Goal: Check status: Check status

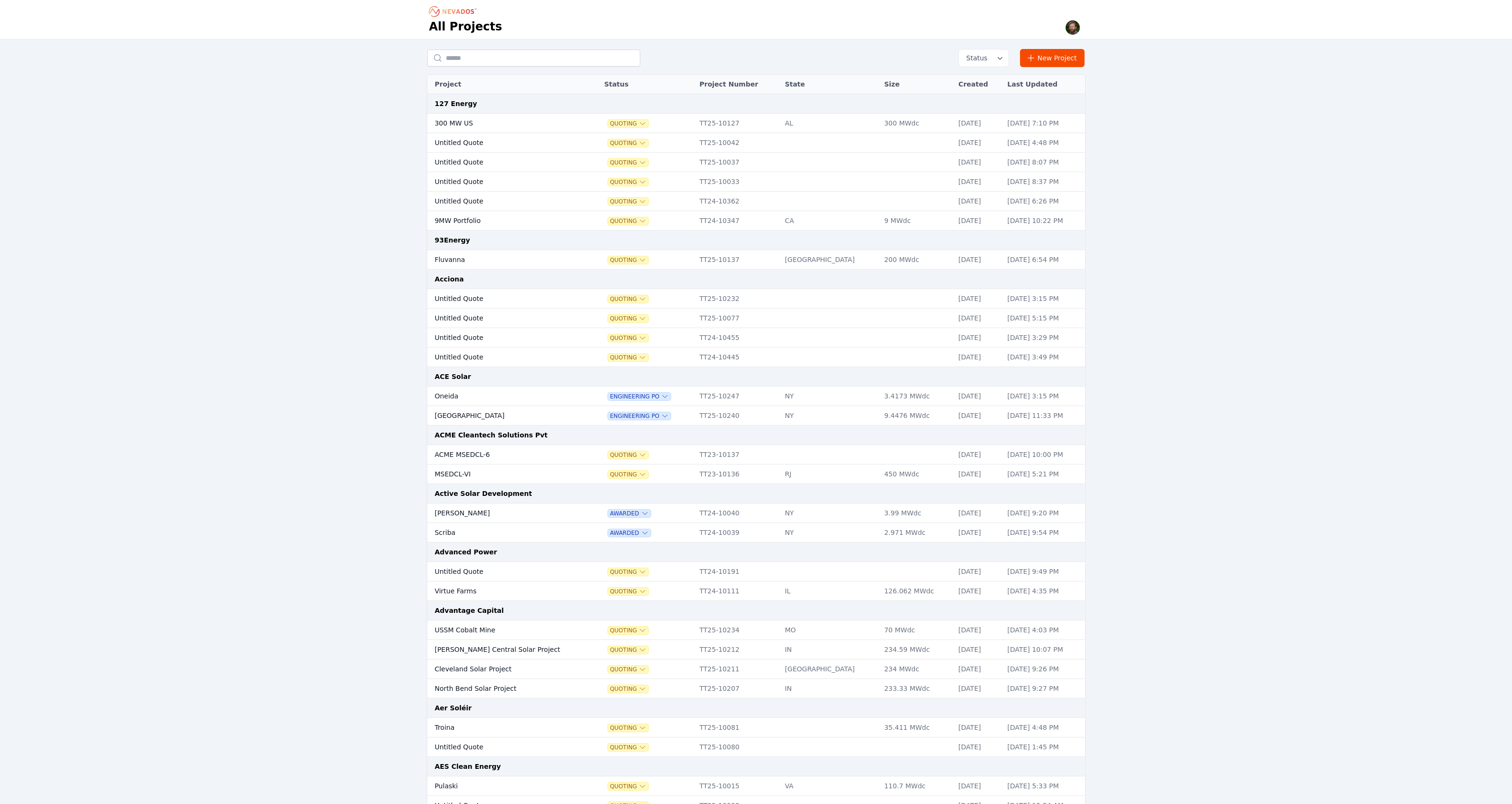
click at [336, 77] on div "Status New Project Project Status Project Number State Size Created Last Update…" at bounding box center [756, 743] width 1512 height 1408
click at [502, 59] on input "text" at bounding box center [533, 58] width 213 height 17
type input "****"
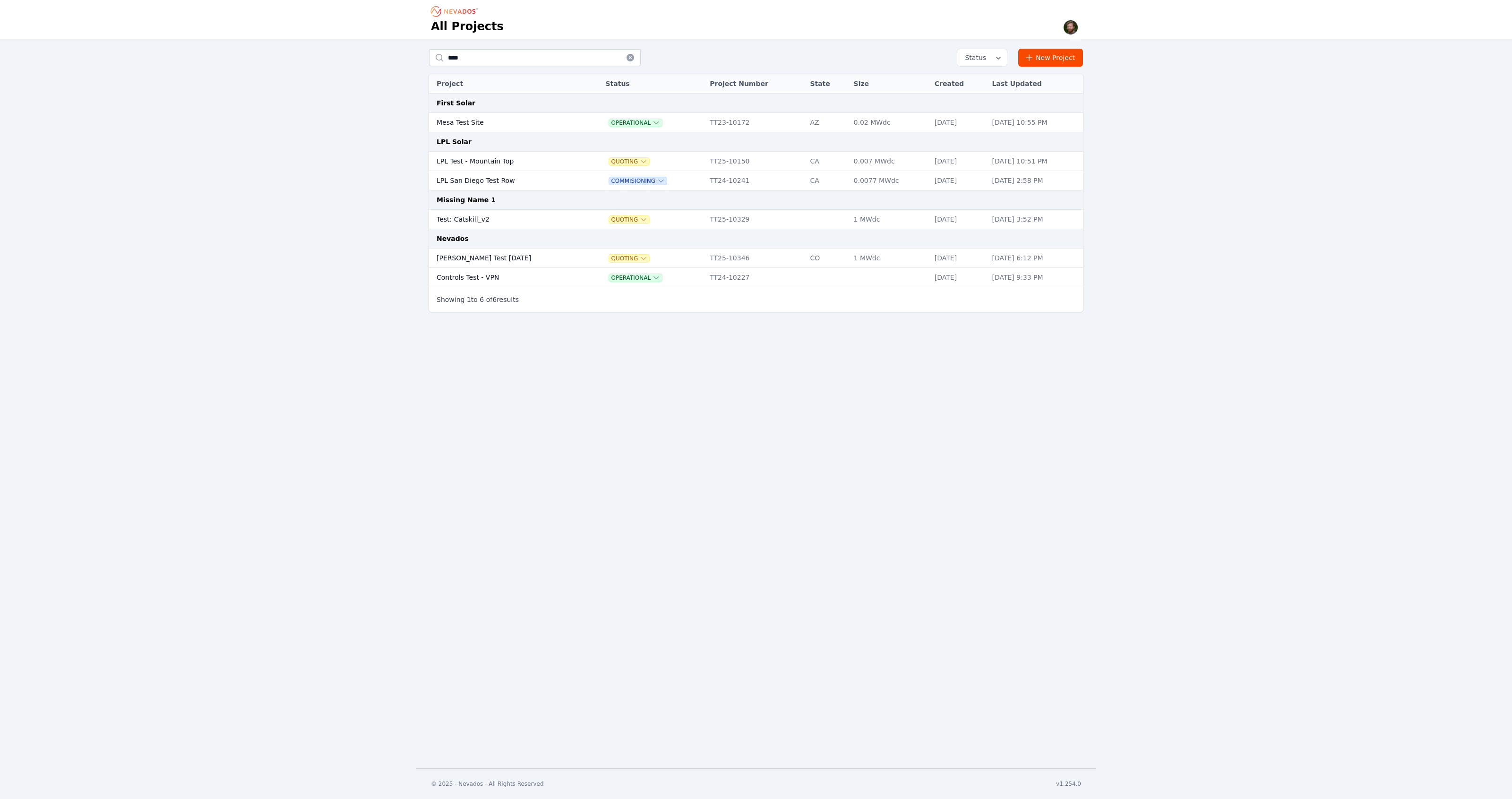
click at [459, 259] on td "Ted Test 7-23-25" at bounding box center [507, 259] width 158 height 20
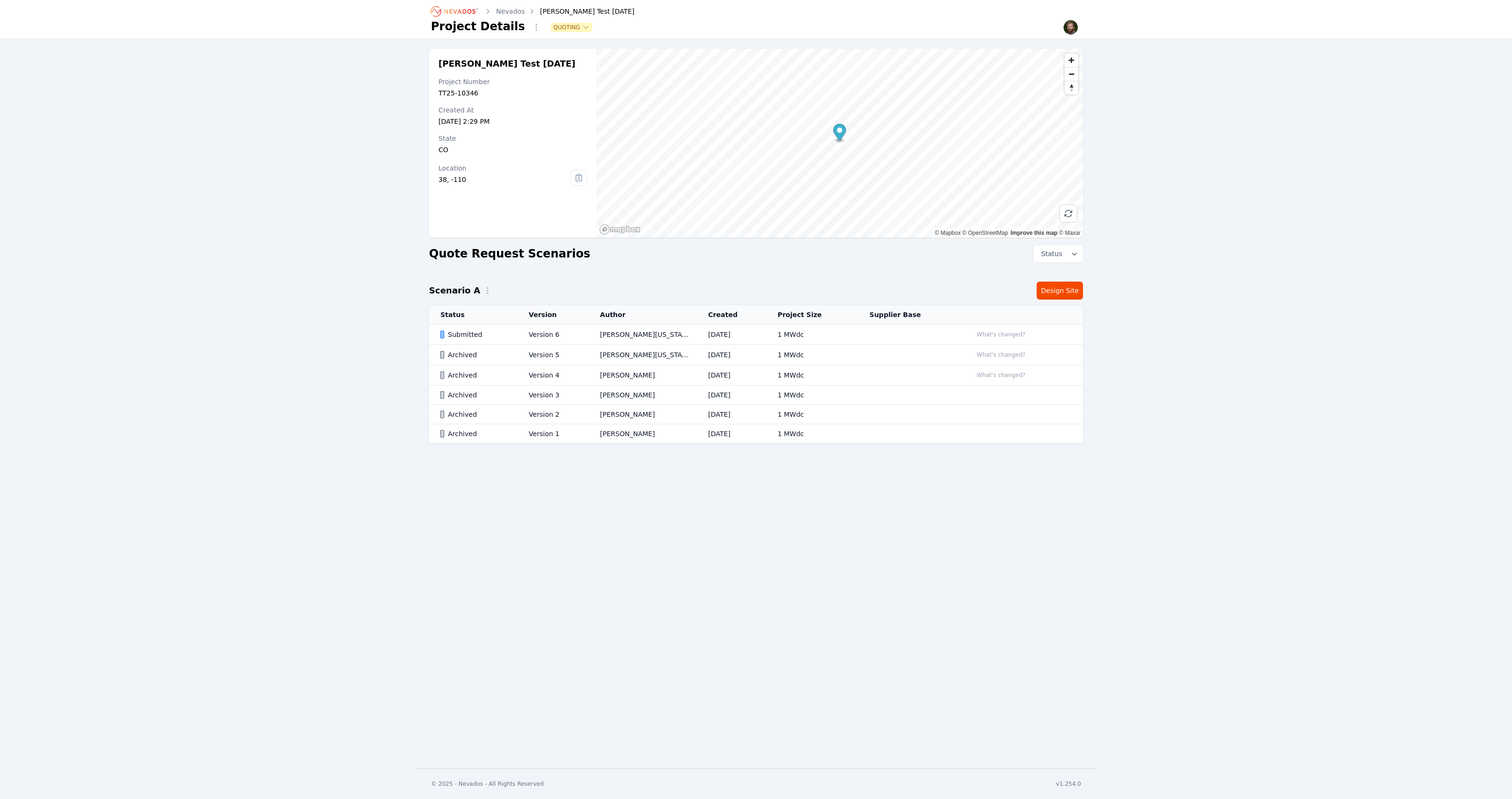
click at [1062, 302] on div "Ted Test 7-23-25 Project Number TT25-10346 Created At Jul 23, 2025, 2:29 PM Sta…" at bounding box center [755, 255] width 680 height 413
click at [1078, 294] on link "Design Site" at bounding box center [1060, 291] width 46 height 18
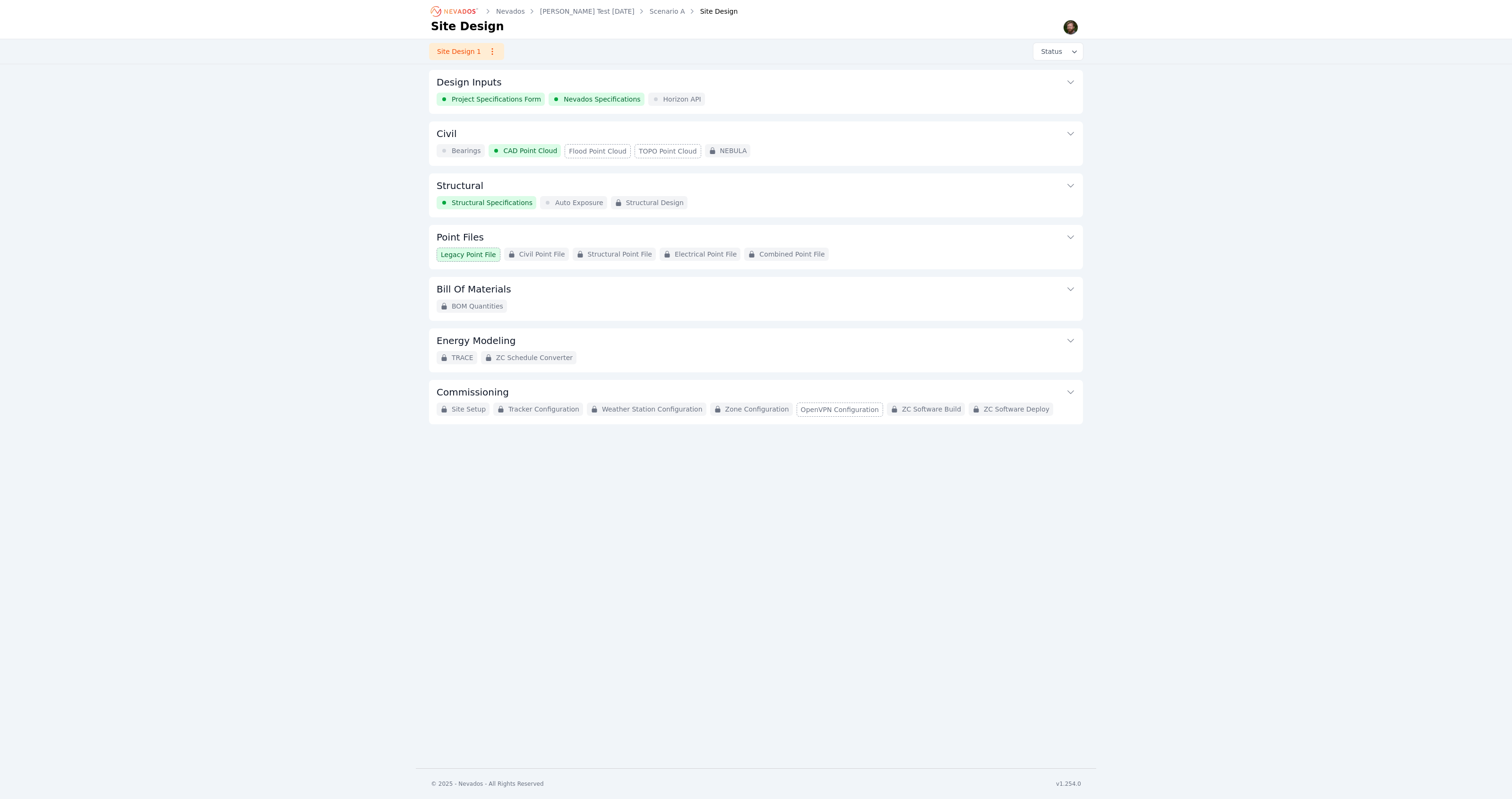
click at [1070, 82] on icon at bounding box center [1070, 82] width 9 height 9
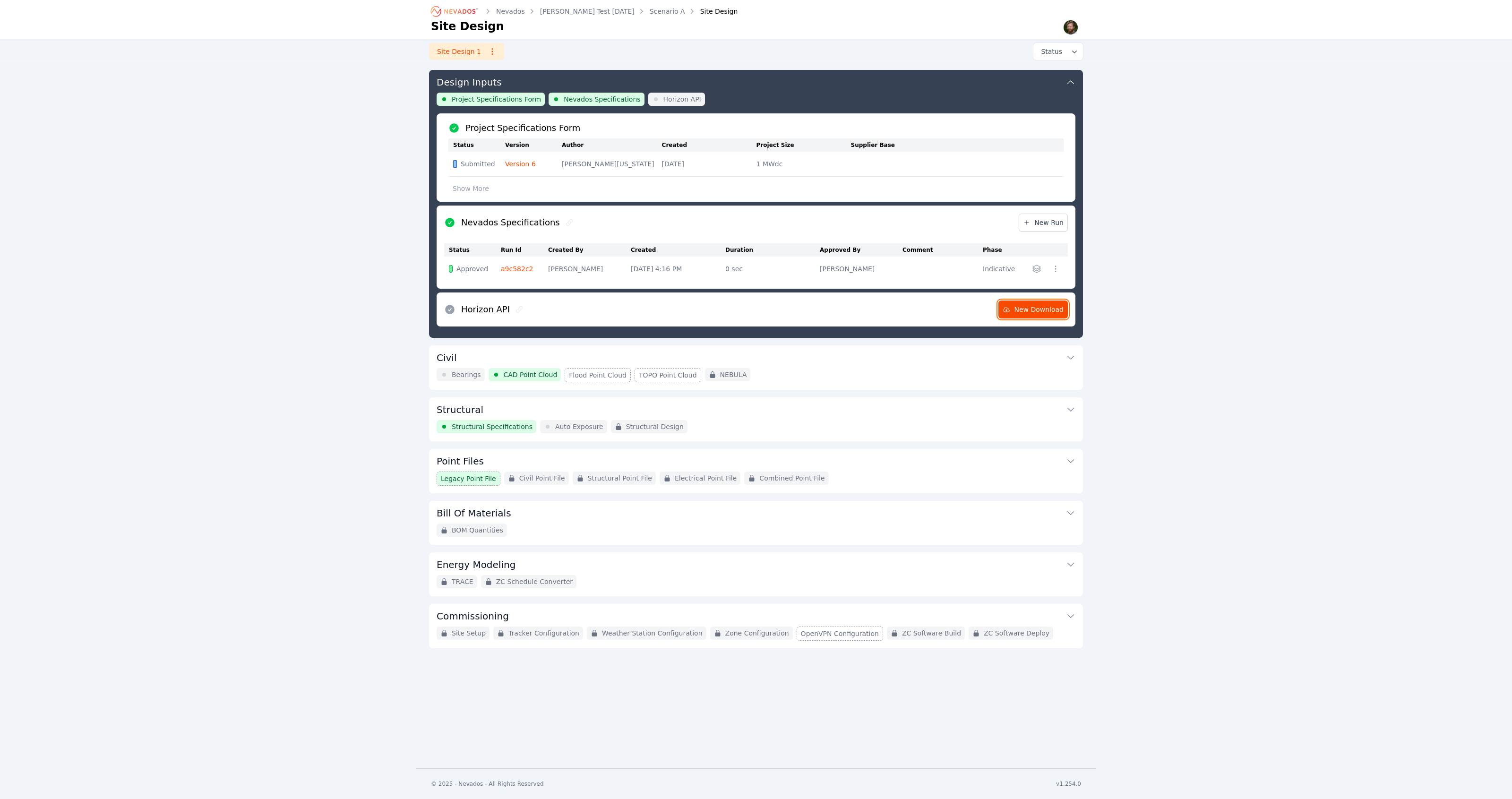
click at [1034, 314] on span "New Download" at bounding box center [1034, 309] width 61 height 9
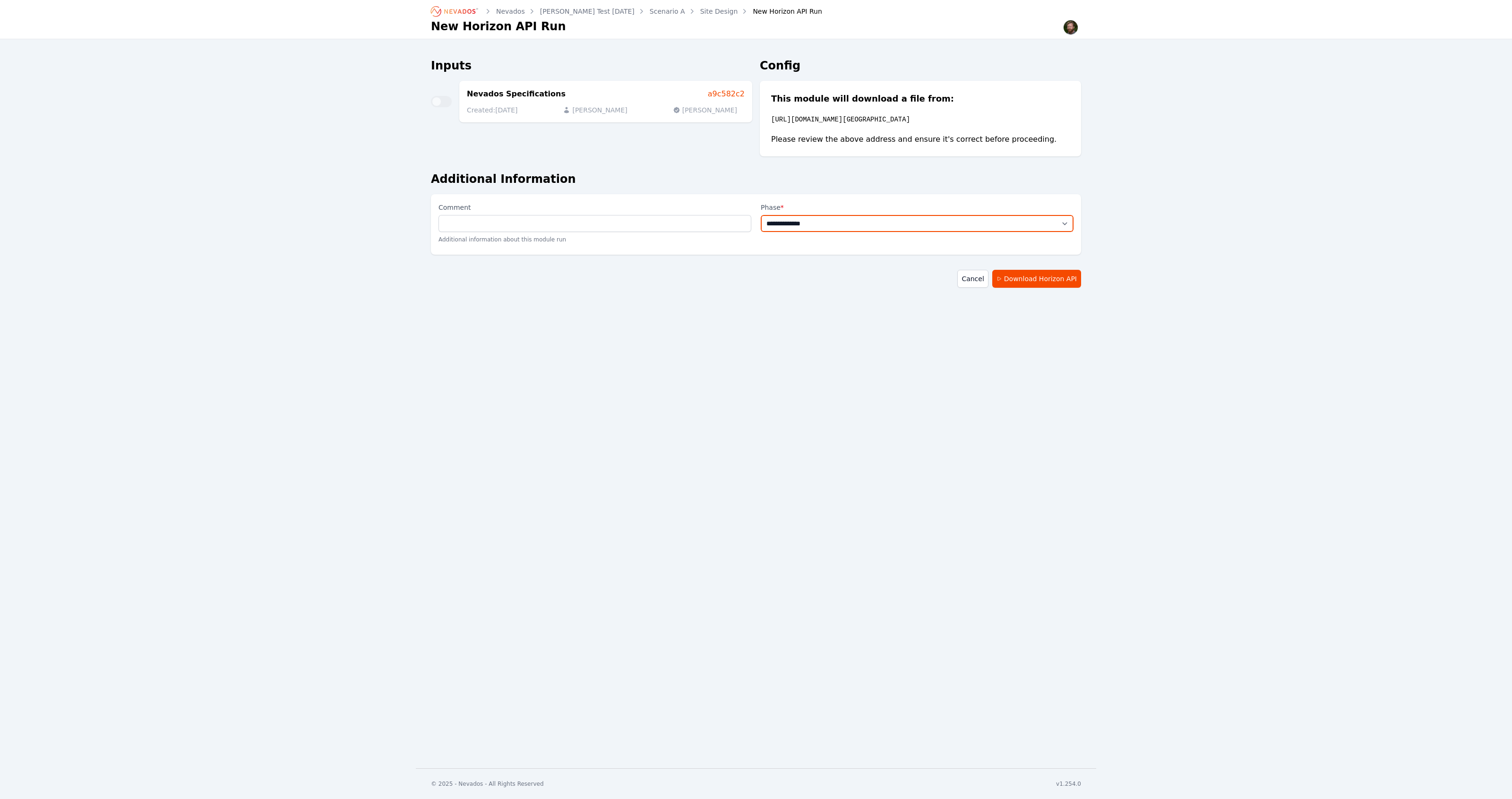
click at [1040, 232] on select "**********" at bounding box center [916, 223] width 313 height 17
select select "**********"
click at [761, 224] on select "**********" at bounding box center [916, 223] width 313 height 17
click at [1048, 286] on button "Download Horizon API" at bounding box center [1036, 278] width 89 height 18
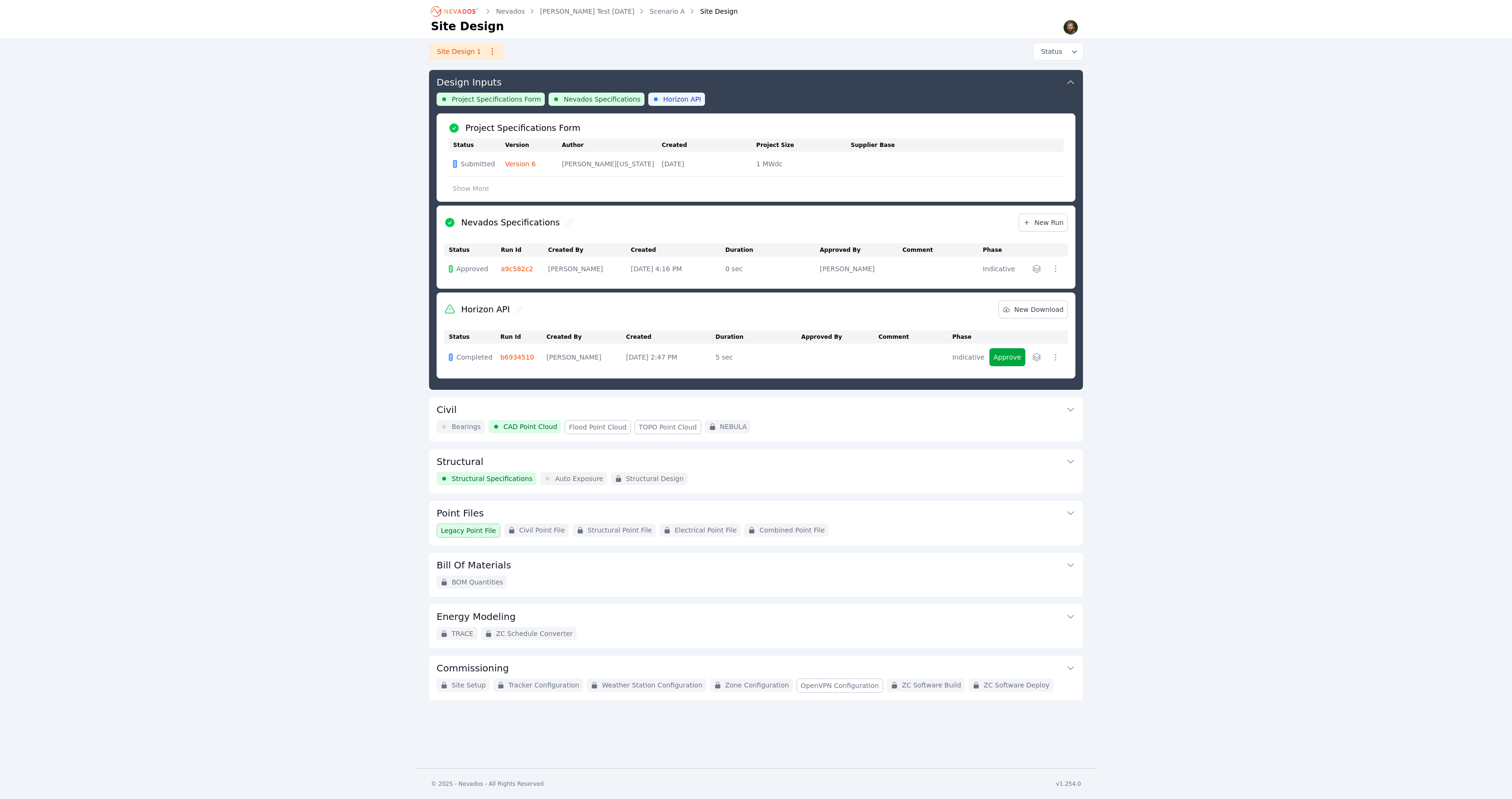
click at [1182, 371] on div "Nevados Ted Test 7-23-25 Scenario A Site Design Site Design Site Design 1 Statu…" at bounding box center [756, 384] width 1512 height 768
click at [324, 273] on div "Nevados Ted Test 7-23-25 Scenario A Site Design Site Design Site Design 1 Statu…" at bounding box center [756, 384] width 1512 height 768
click at [1008, 366] on button "Approve" at bounding box center [1007, 357] width 36 height 18
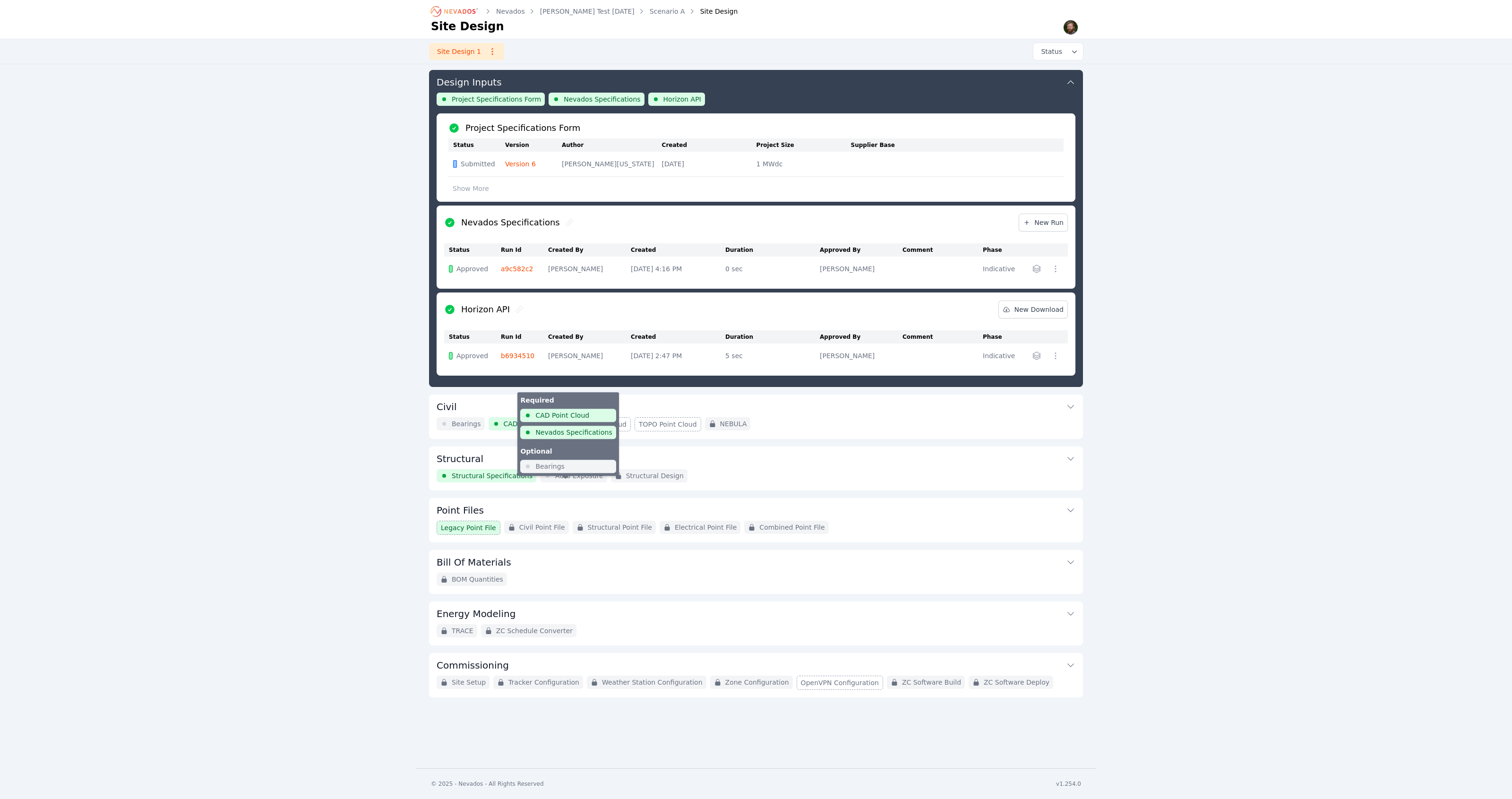
click at [578, 480] on span "Auto Exposure" at bounding box center [578, 476] width 48 height 9
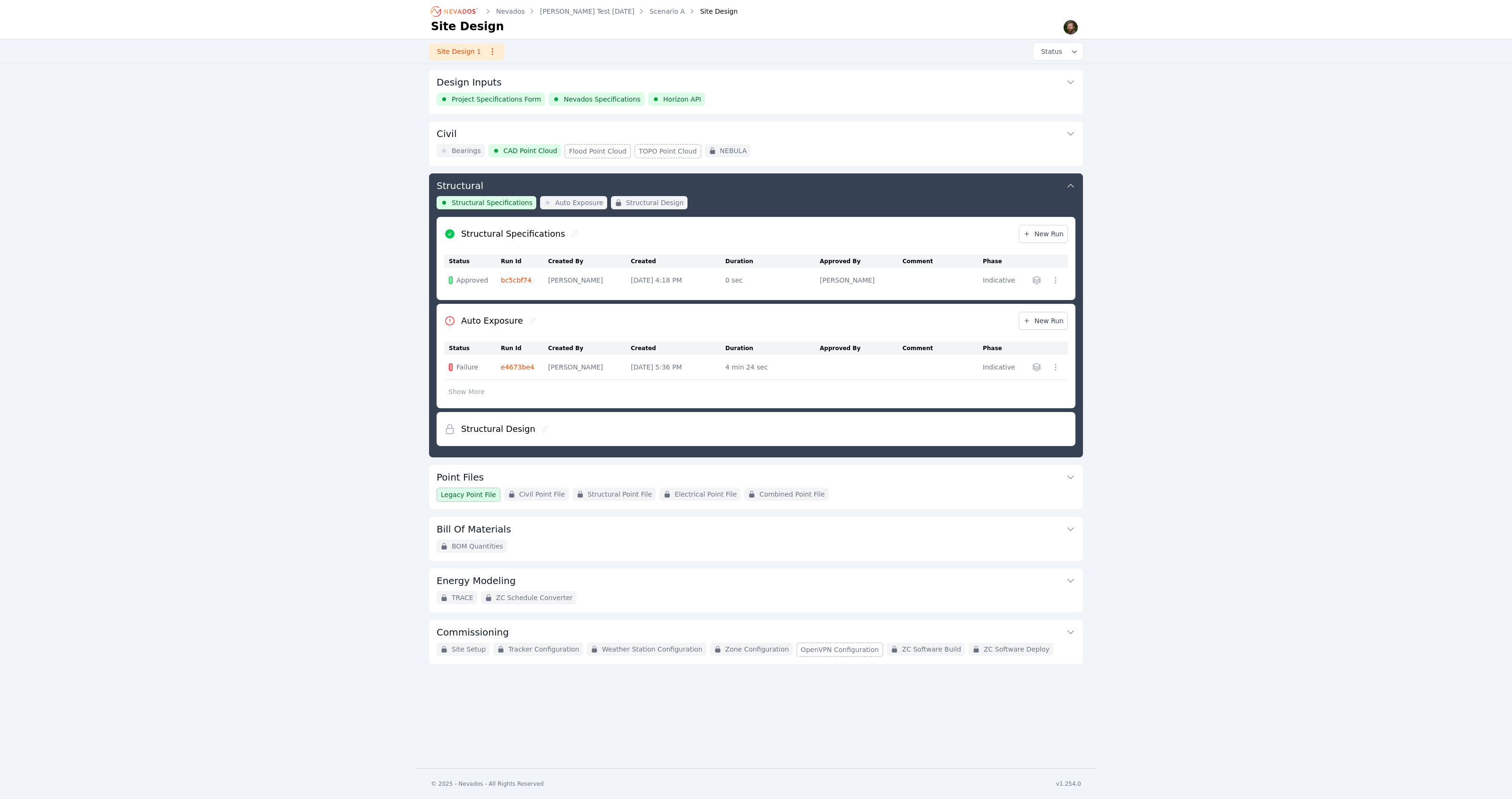
click at [330, 311] on div "Nevados Ted Test 7-23-25 Scenario A Site Design Site Design Site Design 1 Statu…" at bounding box center [756, 384] width 1512 height 768
click at [383, 449] on div "Nevados Ted Test 7-23-25 Scenario A Site Design Site Design Site Design 1 Statu…" at bounding box center [756, 384] width 1512 height 768
click at [386, 427] on div "Nevados Ted Test 7-23-25 Scenario A Site Design Site Design Site Design 1 Statu…" at bounding box center [756, 384] width 1512 height 768
click at [314, 359] on div "Nevados Ted Test 7-23-25 Scenario A Site Design Site Design Site Design 1 Statu…" at bounding box center [756, 384] width 1512 height 768
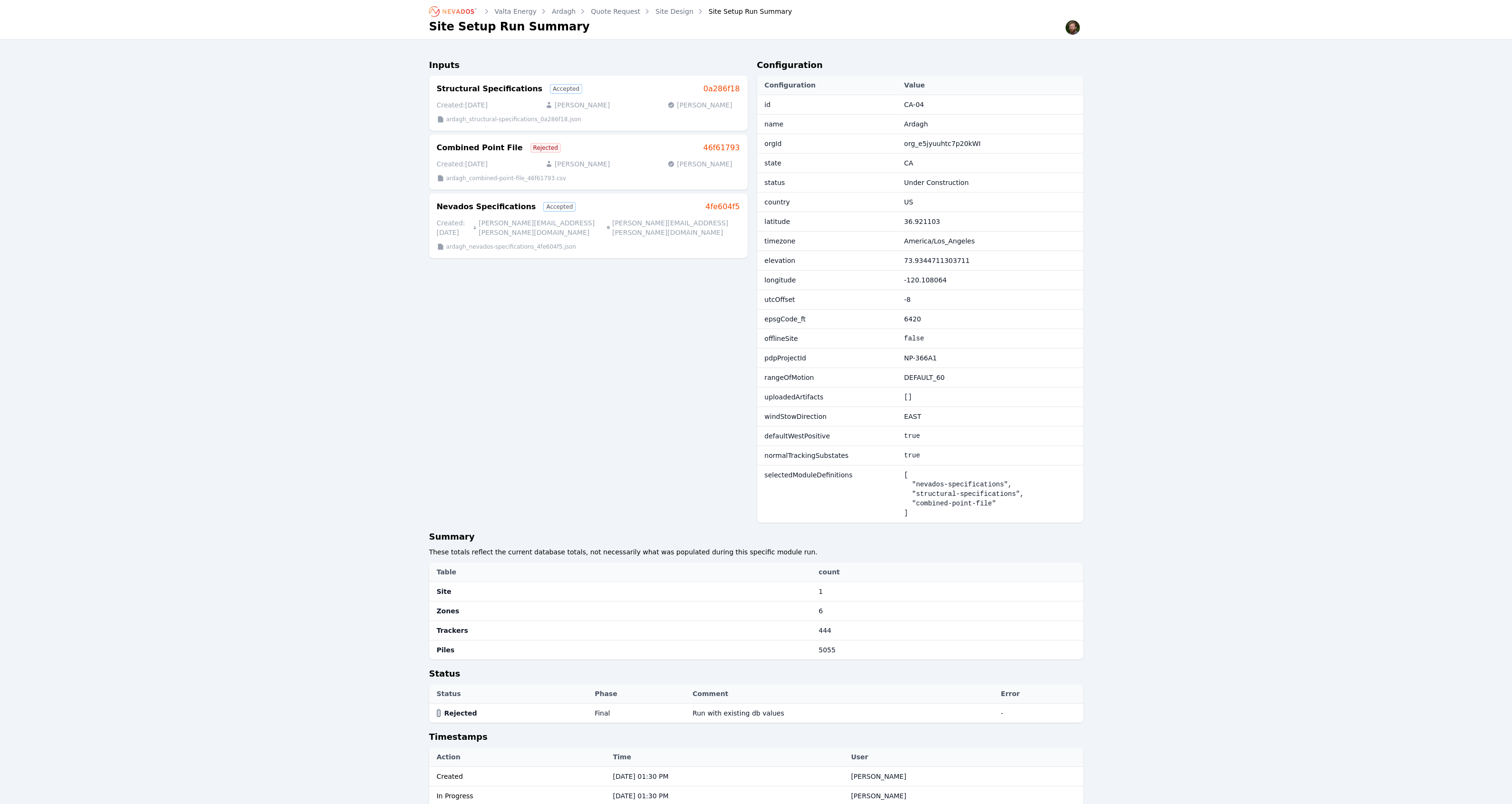
click at [667, 9] on link "Site Design" at bounding box center [674, 11] width 38 height 9
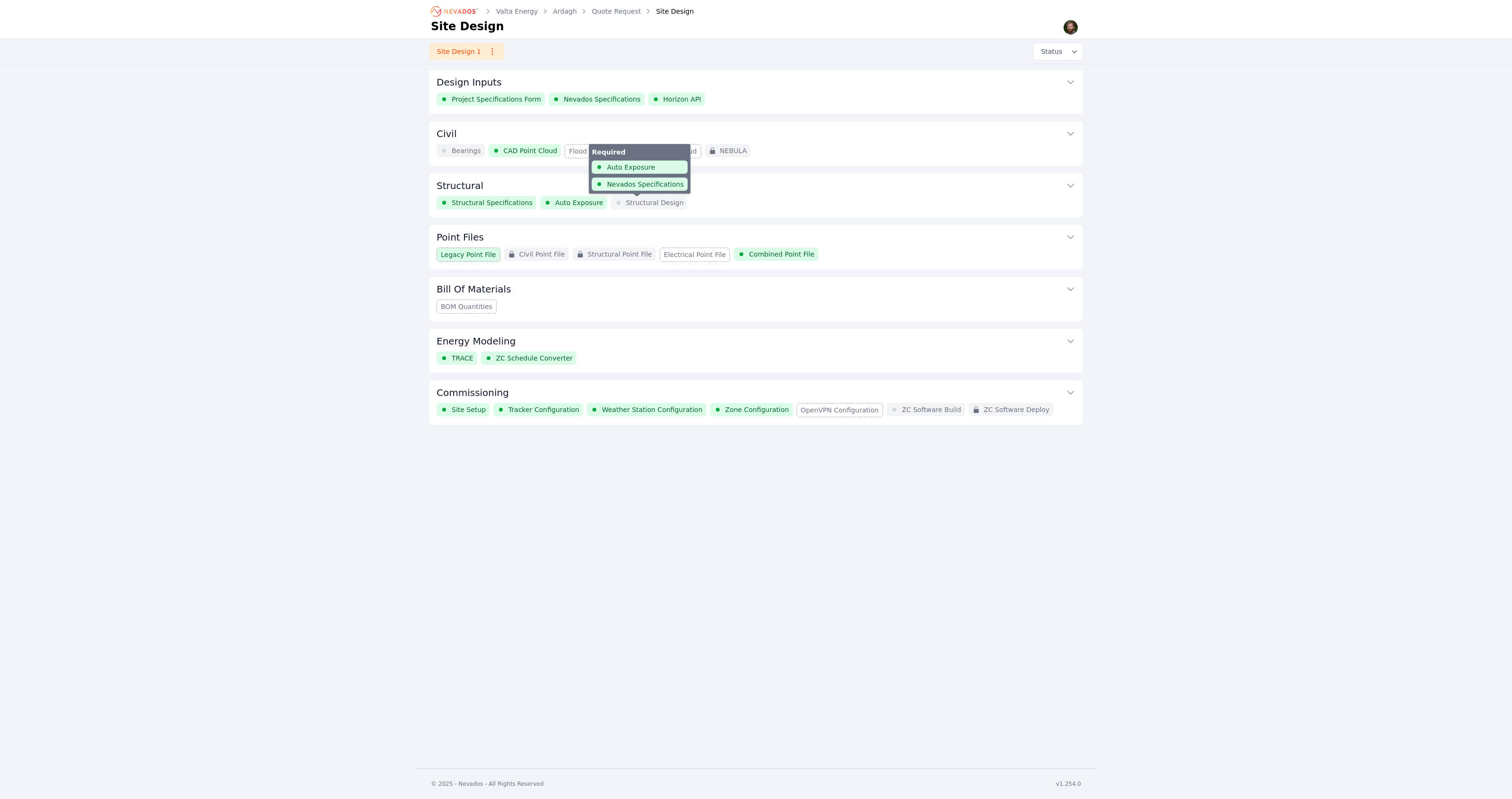
click at [650, 203] on span "Structural Design" at bounding box center [655, 203] width 58 height 9
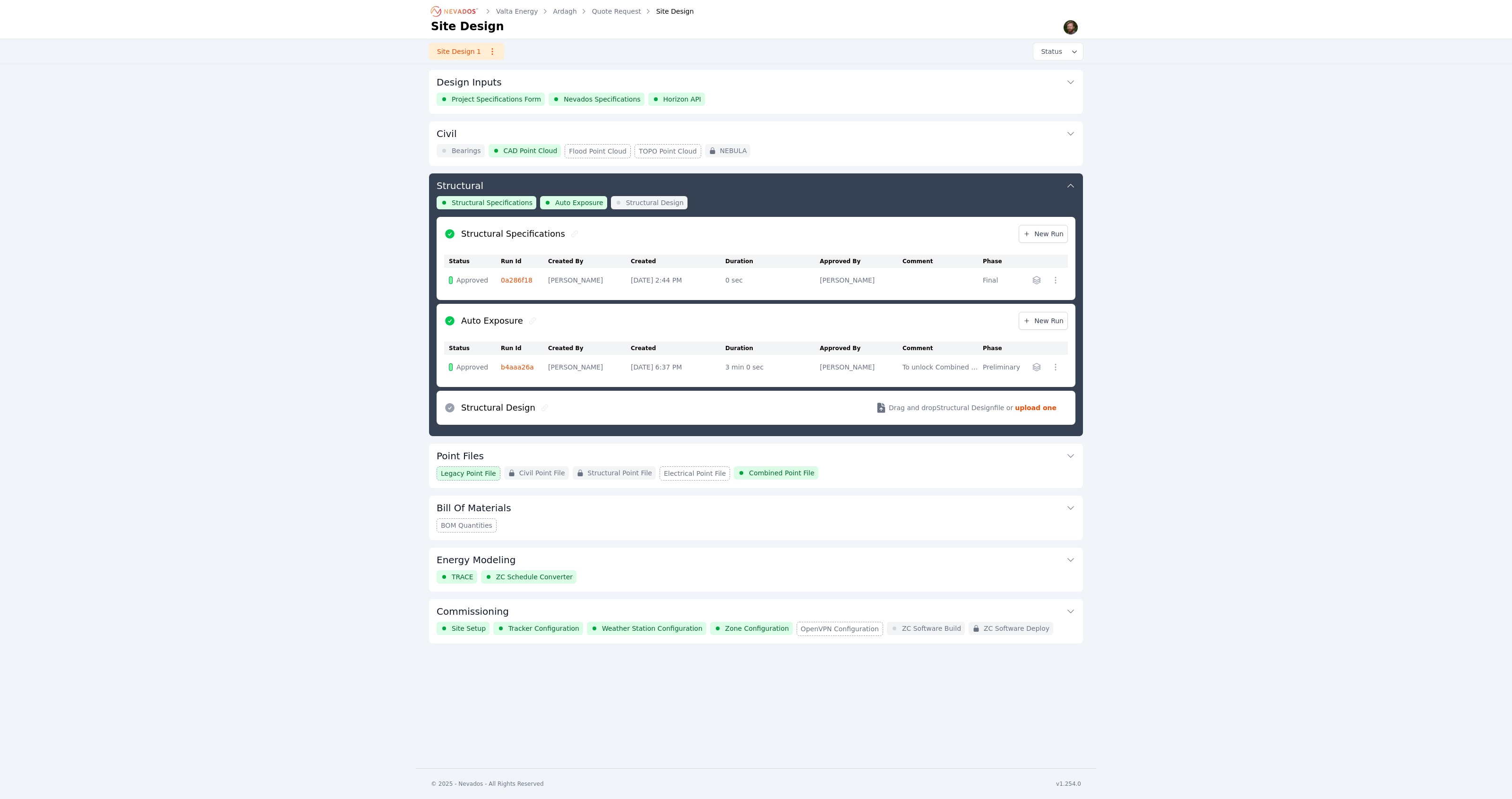
click at [570, 233] on icon at bounding box center [574, 233] width 7 height 7
click at [529, 321] on icon at bounding box center [533, 321] width 7 height 7
click at [510, 280] on link "0a286f18" at bounding box center [516, 280] width 32 height 7
